Goal: Communication & Community: Answer question/provide support

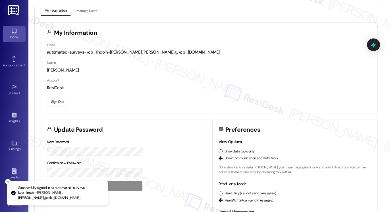
click at [9, 35] on div "Inbox" at bounding box center [14, 37] width 28 height 6
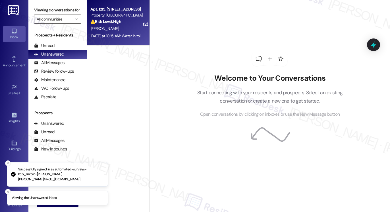
click at [102, 19] on strong "⚠️ Risk Level: High" at bounding box center [105, 21] width 31 height 5
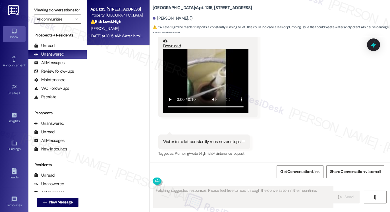
click at [208, 141] on div "Water in toilet constantly runs never stops" at bounding box center [202, 142] width 78 height 6
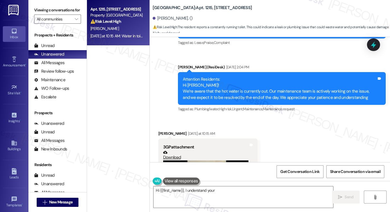
scroll to position [6072, 0]
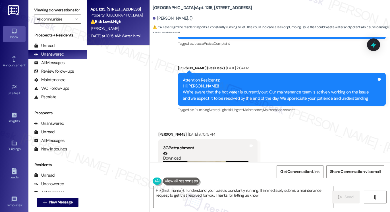
click at [202, 102] on div "Attention Residents: Hi [PERSON_NAME]! We’re aware that the hot water is curren…" at bounding box center [280, 89] width 194 height 24
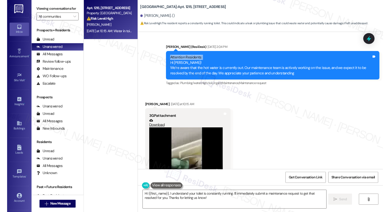
scroll to position [6186, 0]
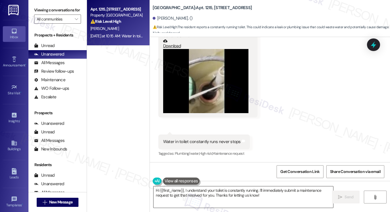
click at [191, 192] on textarea "Hi {{first_name}}, I understand your toilet is constantly running. I'll immedia…" at bounding box center [244, 196] width 180 height 21
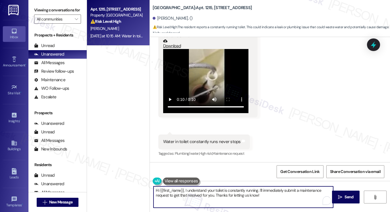
drag, startPoint x: 263, startPoint y: 193, endPoint x: 225, endPoint y: 191, distance: 37.9
click at [225, 191] on textarea "Hi {{first_name}}, I understand your toilet is constantly running. I'll immedia…" at bounding box center [244, 196] width 180 height 21
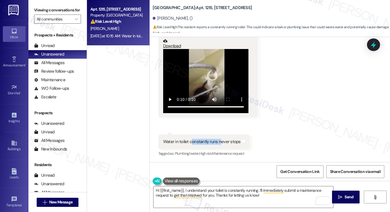
drag, startPoint x: 192, startPoint y: 141, endPoint x: 217, endPoint y: 141, distance: 25.0
click at [217, 141] on div "Water in toilet constantly runs never stops" at bounding box center [202, 142] width 78 height 6
click at [270, 191] on textarea "Hi {{first_name}}, I understand your toilet is constantly running. I'll immedia…" at bounding box center [244, 196] width 180 height 21
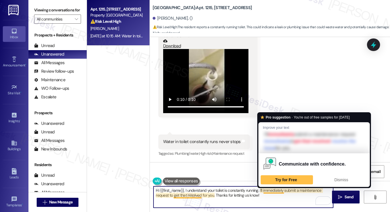
click at [270, 191] on textarea "Hi {{first_name}}, I understand your toilet is constantly running. I'll immedia…" at bounding box center [244, 196] width 180 height 21
click at [269, 200] on textarea "Hi {{first_name}}, I understand your toilet is constantly running. I'll immedia…" at bounding box center [244, 196] width 180 height 21
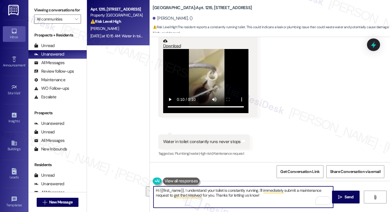
drag, startPoint x: 270, startPoint y: 199, endPoint x: 254, endPoint y: 184, distance: 21.6
click at [258, 188] on textarea "Hi {{first_name}}, I understand your toilet is constantly running. I'll immedia…" at bounding box center [244, 196] width 180 height 21
click at [197, 190] on textarea "Hi {{first_name}}, I understand your toilet is constantly running. Kindly submi…" at bounding box center [244, 196] width 180 height 21
click at [279, 190] on textarea "Hi {{first_name}}, thanks for sending the video! I understand your toilet is co…" at bounding box center [244, 196] width 180 height 21
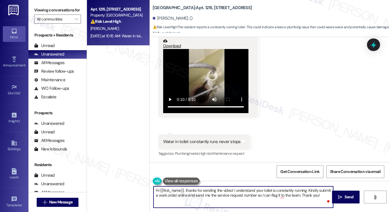
click at [279, 190] on textarea "Hi {{first_name}}, thanks for sending the video! I understand your toilet is co…" at bounding box center [244, 196] width 180 height 21
click at [207, 192] on textarea "Hi {{first_name}}, thanks for sending the video! I understand your toilet is co…" at bounding box center [244, 196] width 180 height 21
click at [280, 195] on textarea "Hi {{first_name}}, thanks for sending the video! I understand your toilet is co…" at bounding box center [244, 196] width 180 height 21
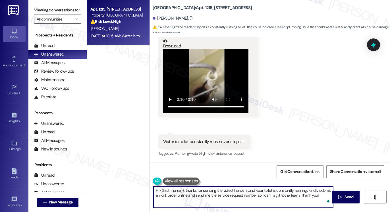
type textarea "Hi {{first_name}}, thanks for sending the video! I understand your toilet is co…"
click at [253, 193] on textarea "Hi {{first_name}}, thanks for sending the video! I understand your toilet is co…" at bounding box center [245, 196] width 180 height 21
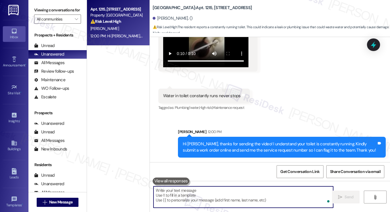
scroll to position [6260, 0]
click at [202, 146] on div "Hi [PERSON_NAME], thanks for sending the video! I understand your toilet is con…" at bounding box center [280, 147] width 194 height 12
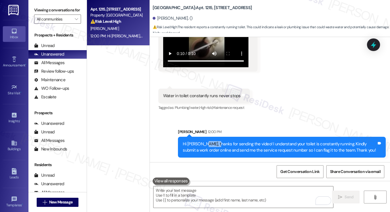
click at [202, 146] on div "Hi [PERSON_NAME], thanks for sending the video! I understand your toilet is con…" at bounding box center [280, 147] width 194 height 12
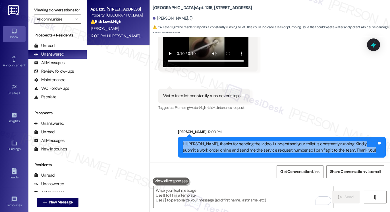
click at [202, 146] on div "Hi [PERSON_NAME], thanks for sending the video! I understand your toilet is con…" at bounding box center [280, 147] width 194 height 12
